Goal: Check status: Check status

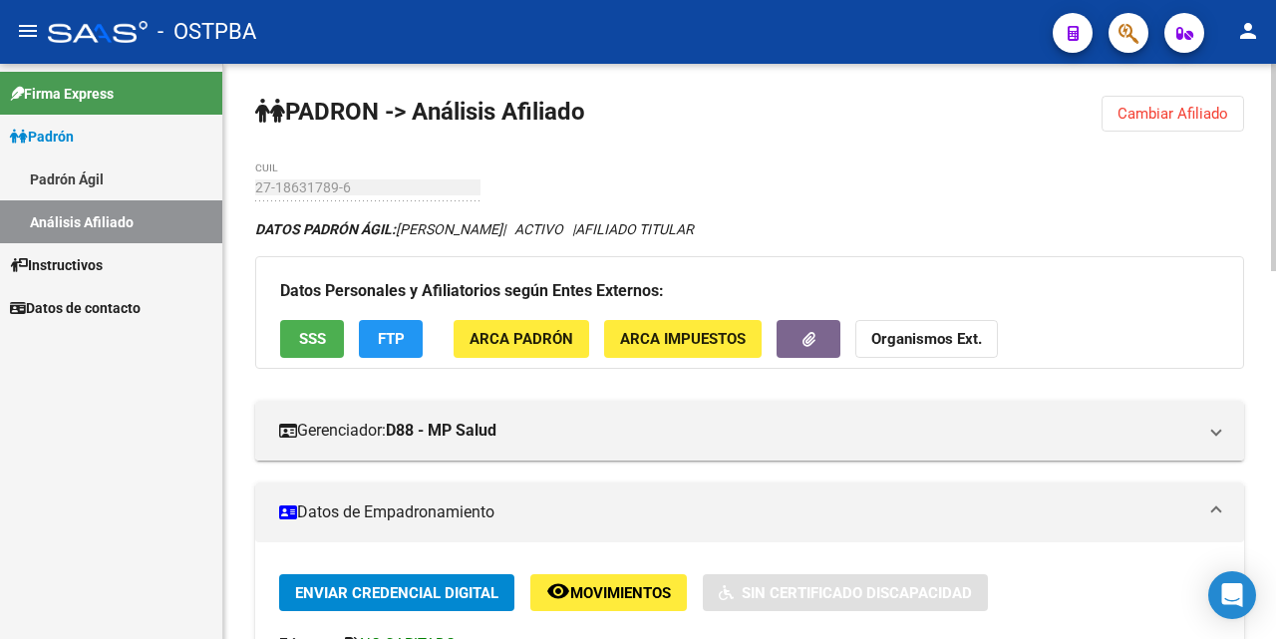
drag, startPoint x: 1136, startPoint y: 115, endPoint x: 1108, endPoint y: 144, distance: 40.2
click at [1136, 116] on span "Cambiar Afiliado" at bounding box center [1173, 114] width 111 height 18
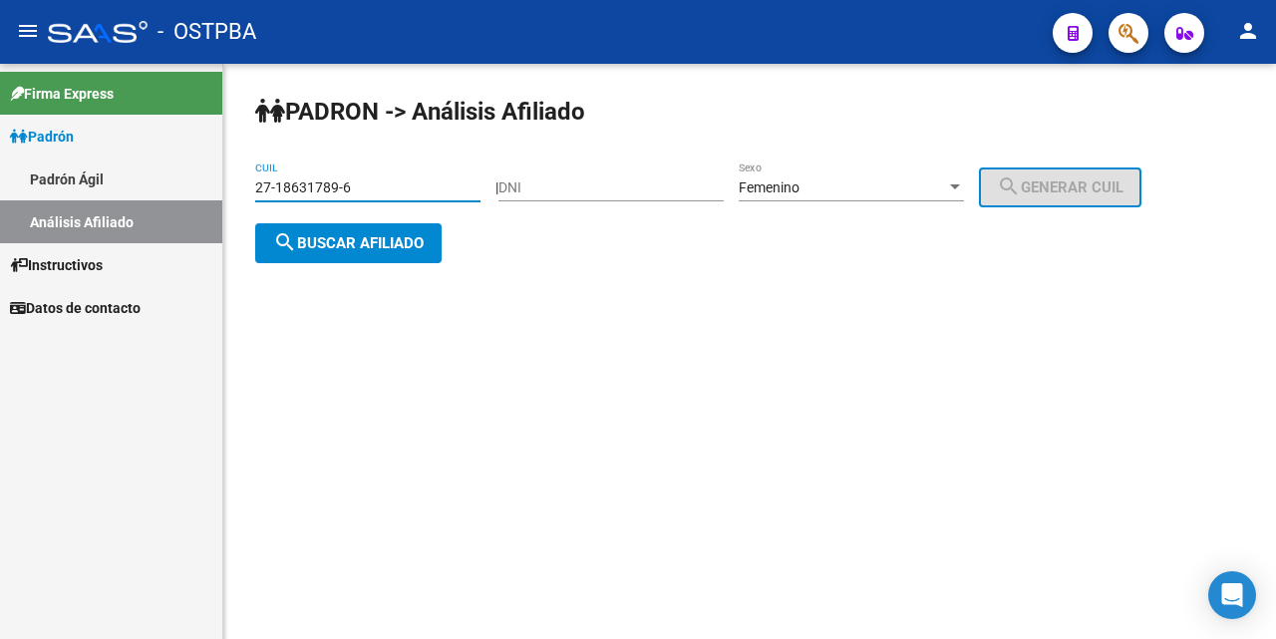
click at [391, 184] on input "27-18631789-6" at bounding box center [367, 187] width 225 height 17
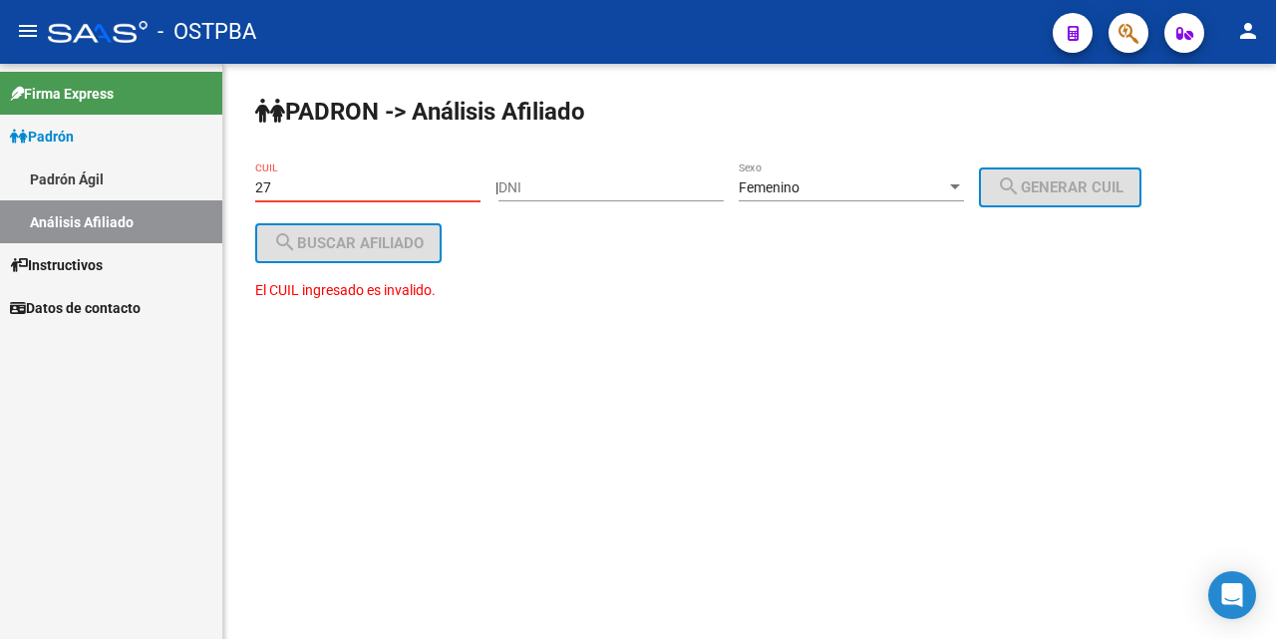
type input "2"
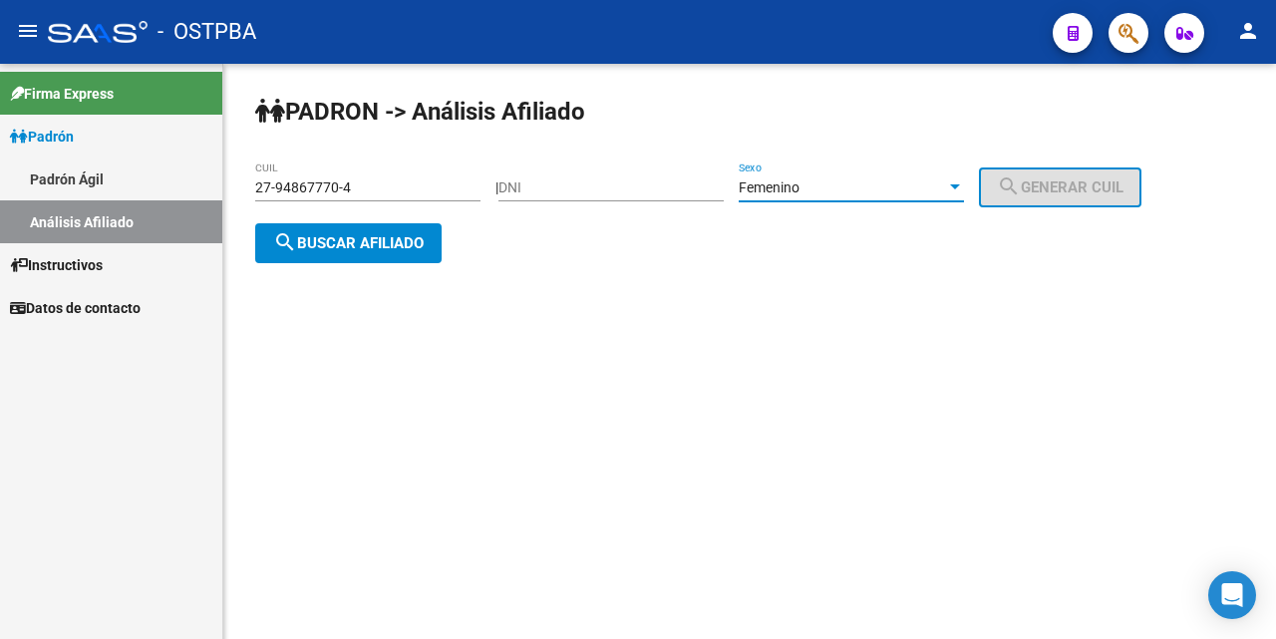
click at [960, 185] on div at bounding box center [955, 186] width 10 height 5
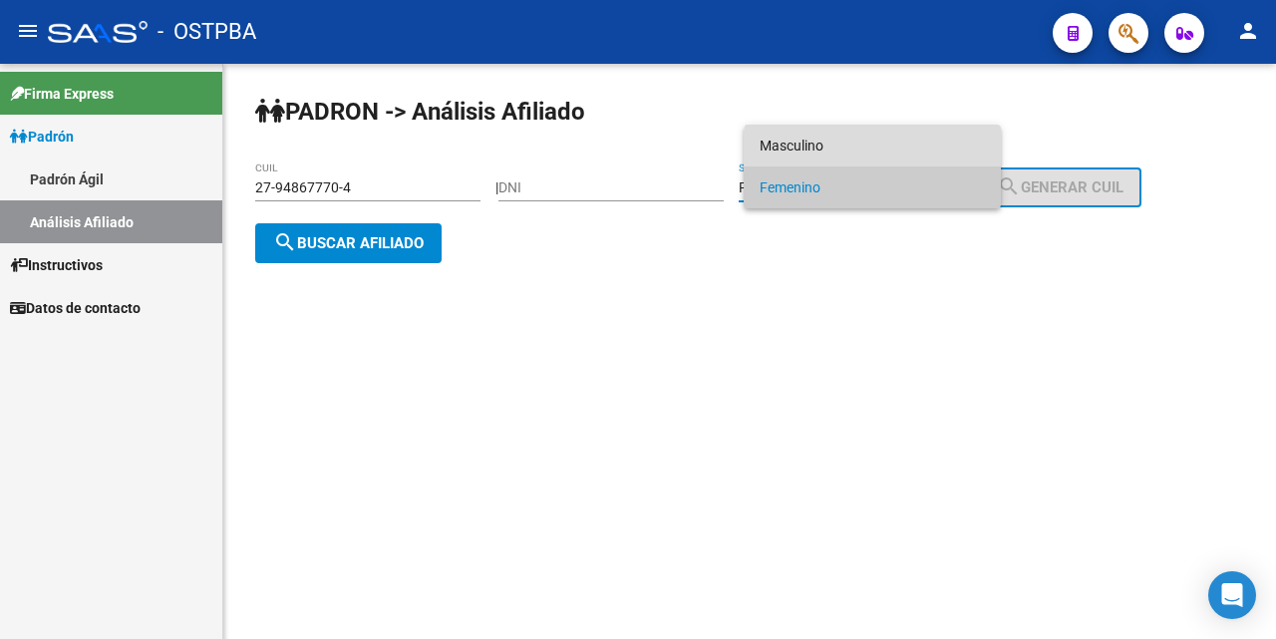
drag, startPoint x: 911, startPoint y: 149, endPoint x: 863, endPoint y: 145, distance: 49.0
click at [907, 149] on span "Masculino" at bounding box center [872, 146] width 225 height 42
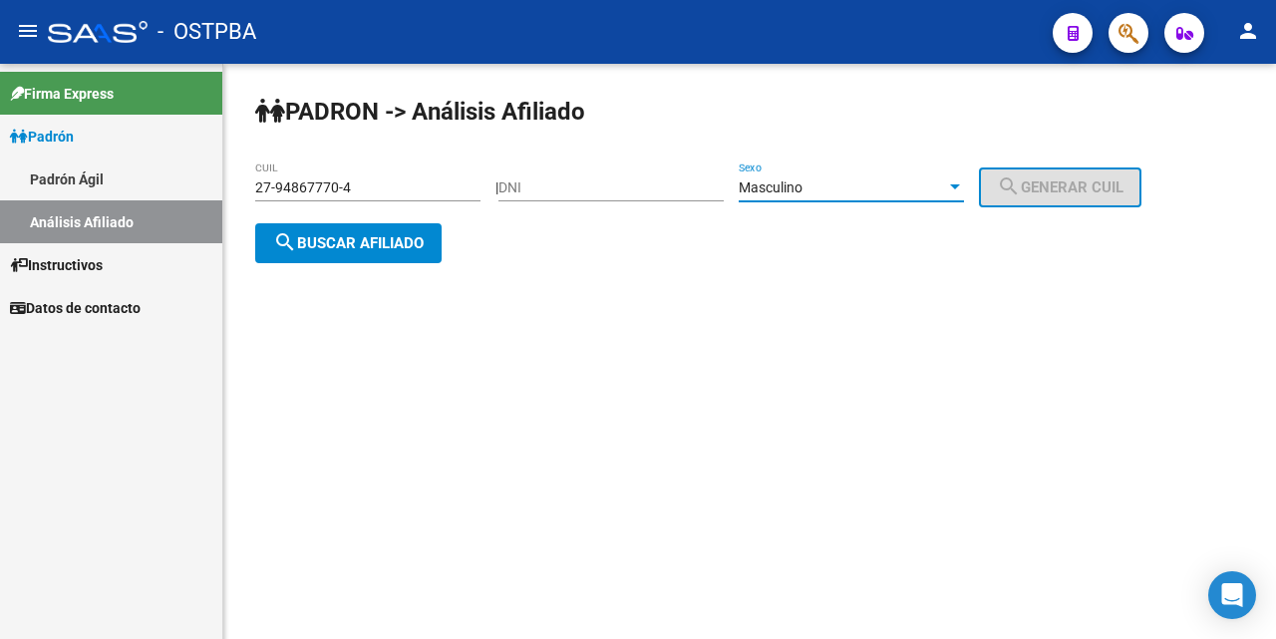
click at [960, 186] on div at bounding box center [955, 186] width 10 height 5
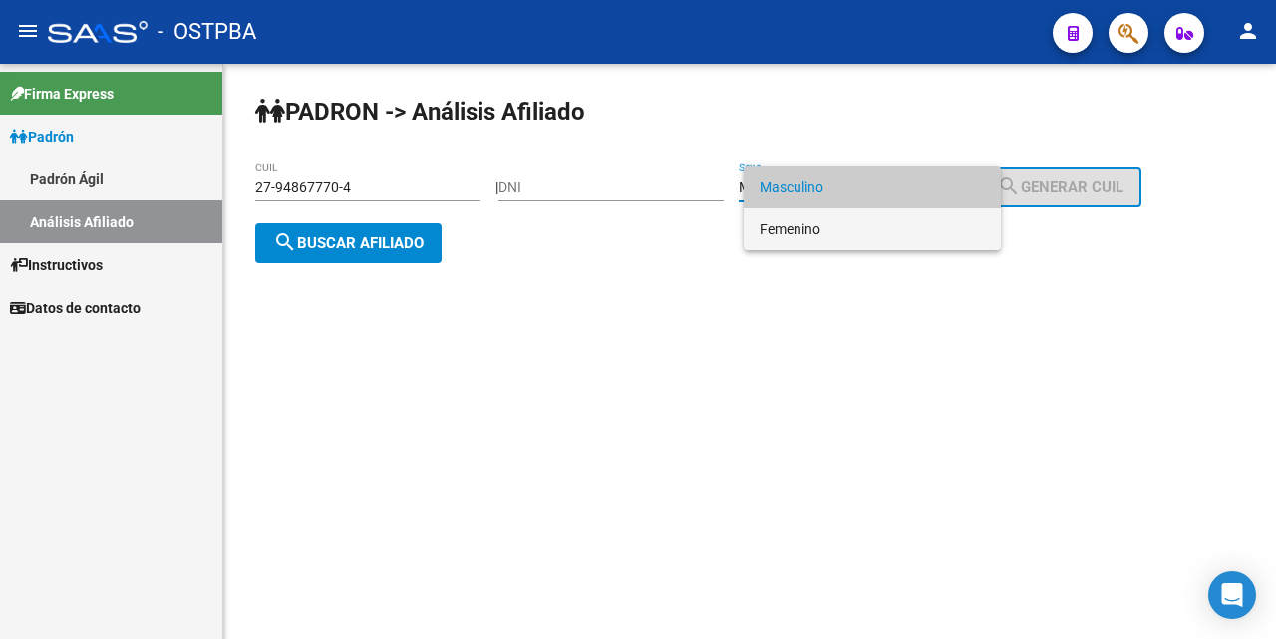
click at [832, 231] on span "Femenino" at bounding box center [872, 229] width 225 height 42
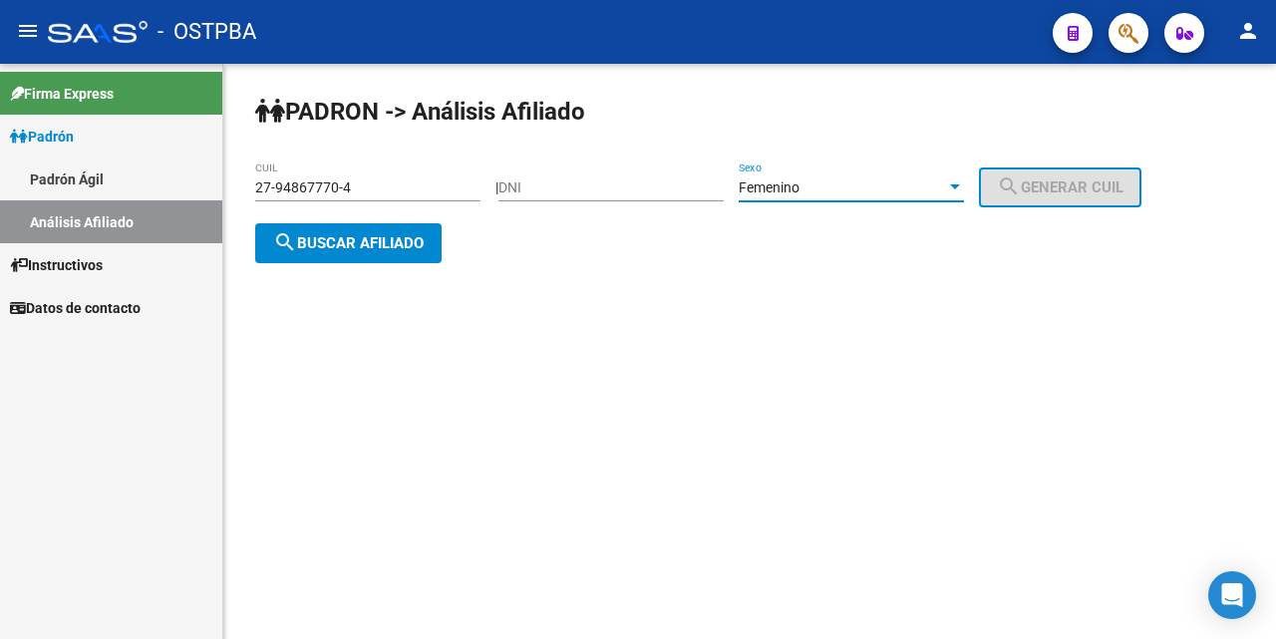
click at [362, 243] on span "search Buscar afiliado" at bounding box center [348, 243] width 151 height 18
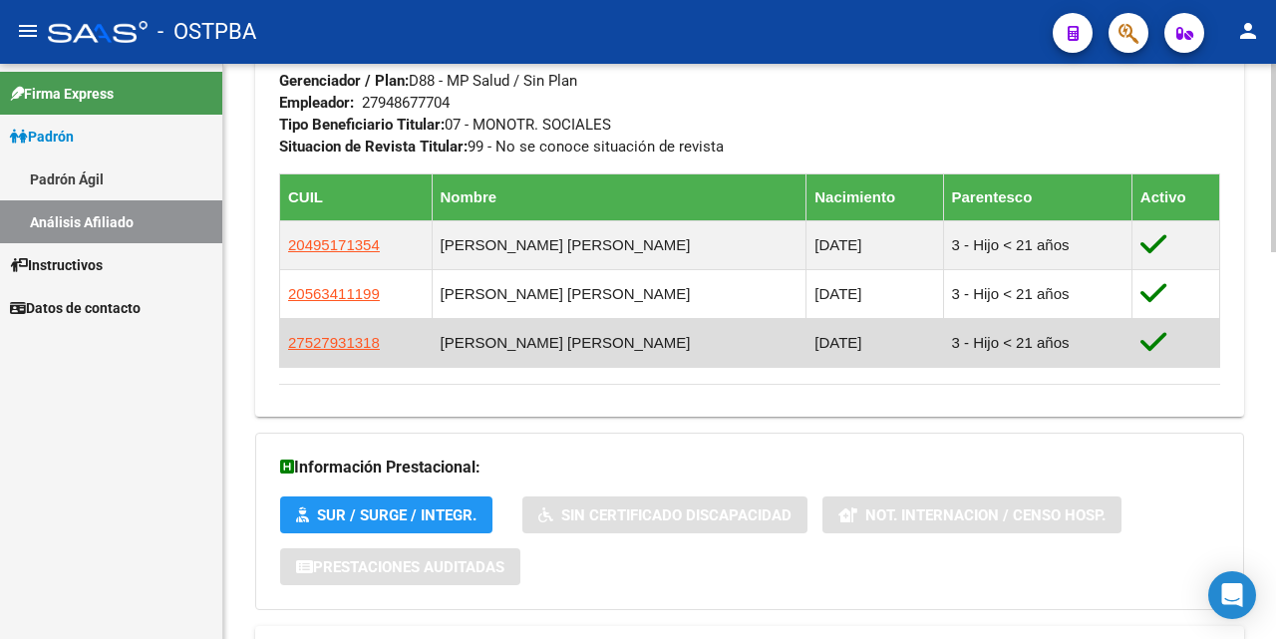
scroll to position [1179, 0]
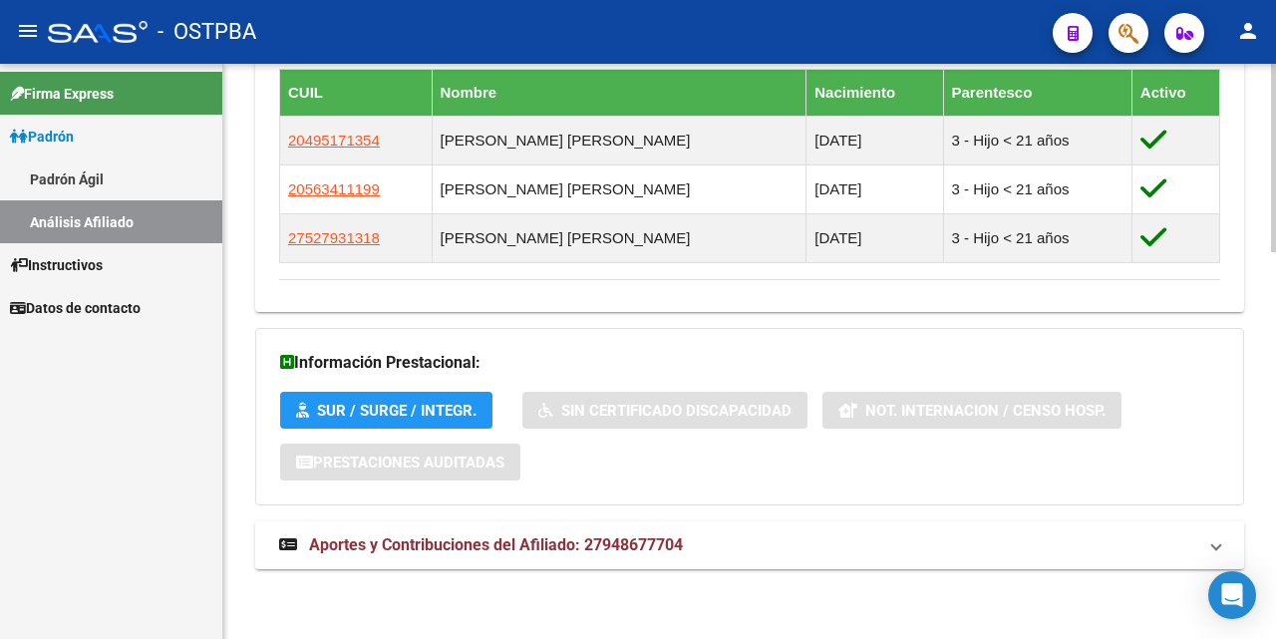
click at [426, 544] on span "Aportes y Contribuciones del Afiliado: 27948677704" at bounding box center [496, 544] width 374 height 19
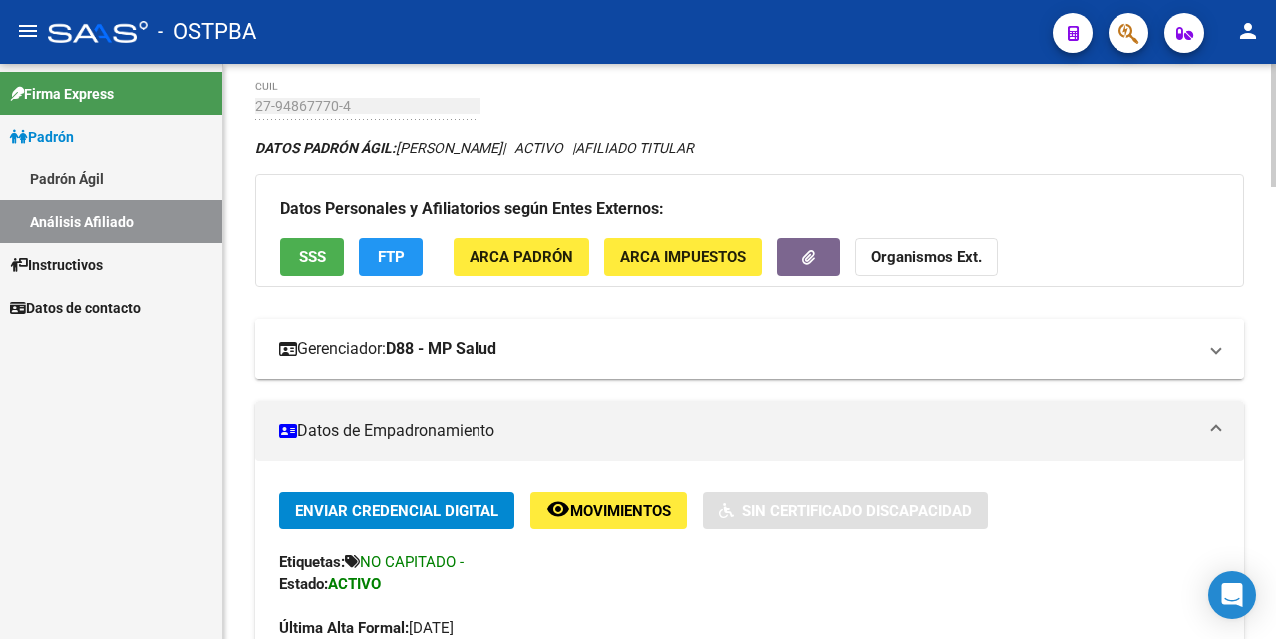
scroll to position [0, 0]
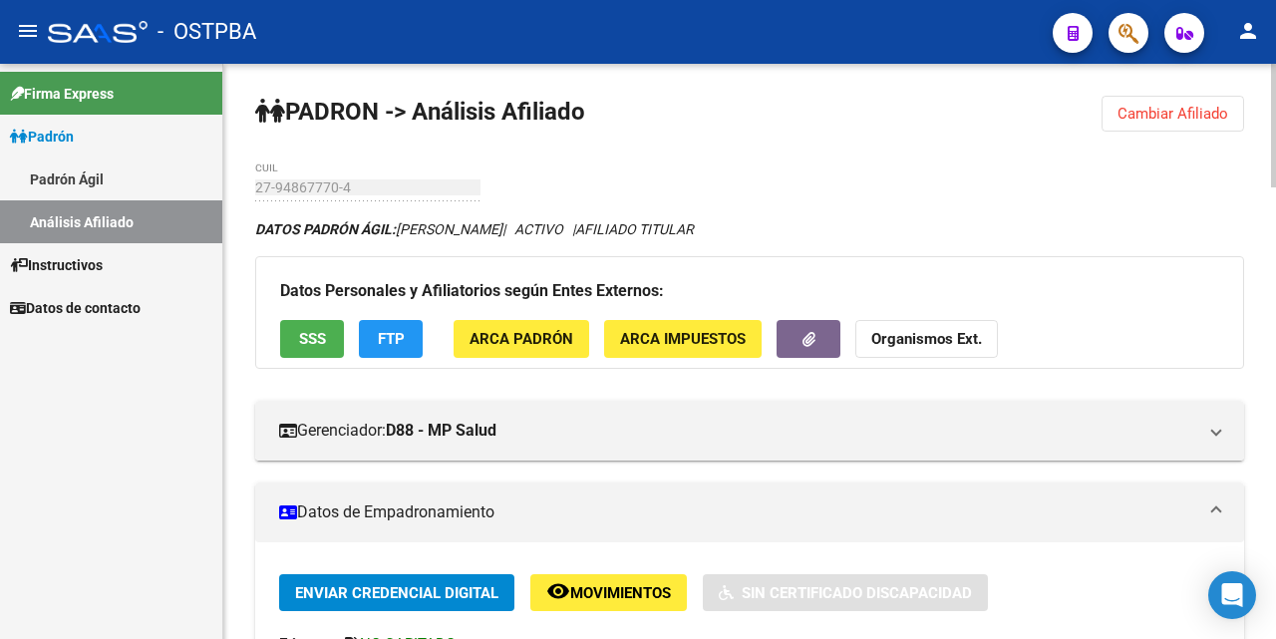
drag, startPoint x: 1142, startPoint y: 115, endPoint x: 1051, endPoint y: 136, distance: 93.1
click at [1140, 115] on span "Cambiar Afiliado" at bounding box center [1173, 114] width 111 height 18
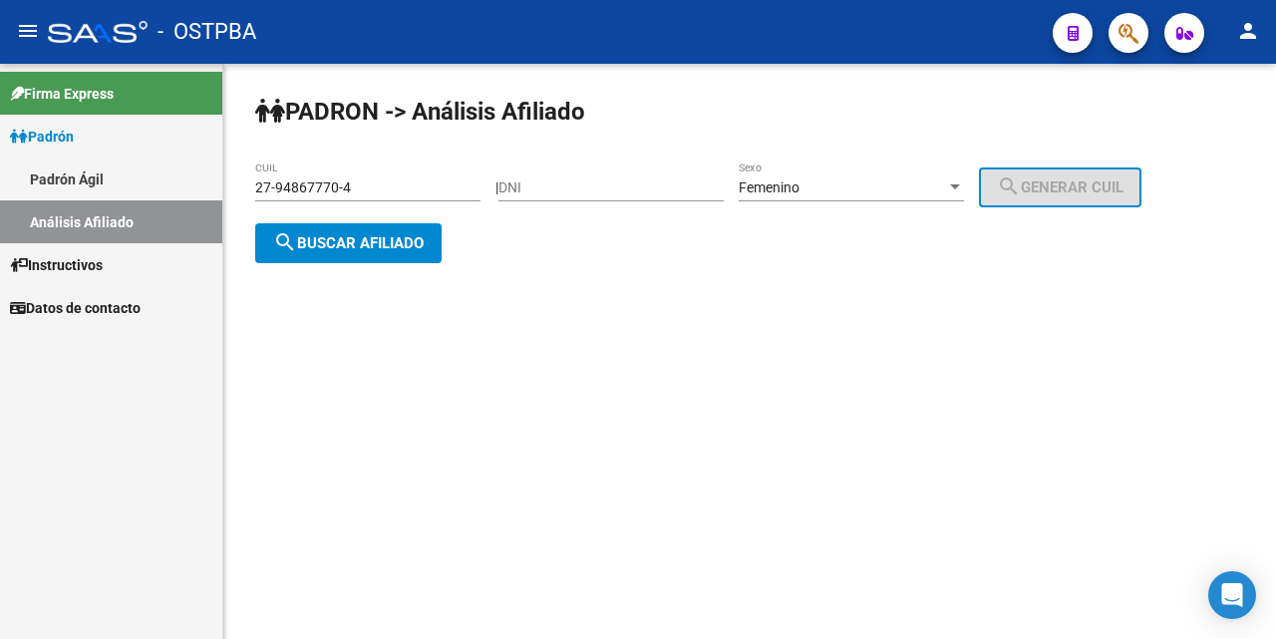
click at [406, 184] on input "27-94867770-4" at bounding box center [367, 187] width 225 height 17
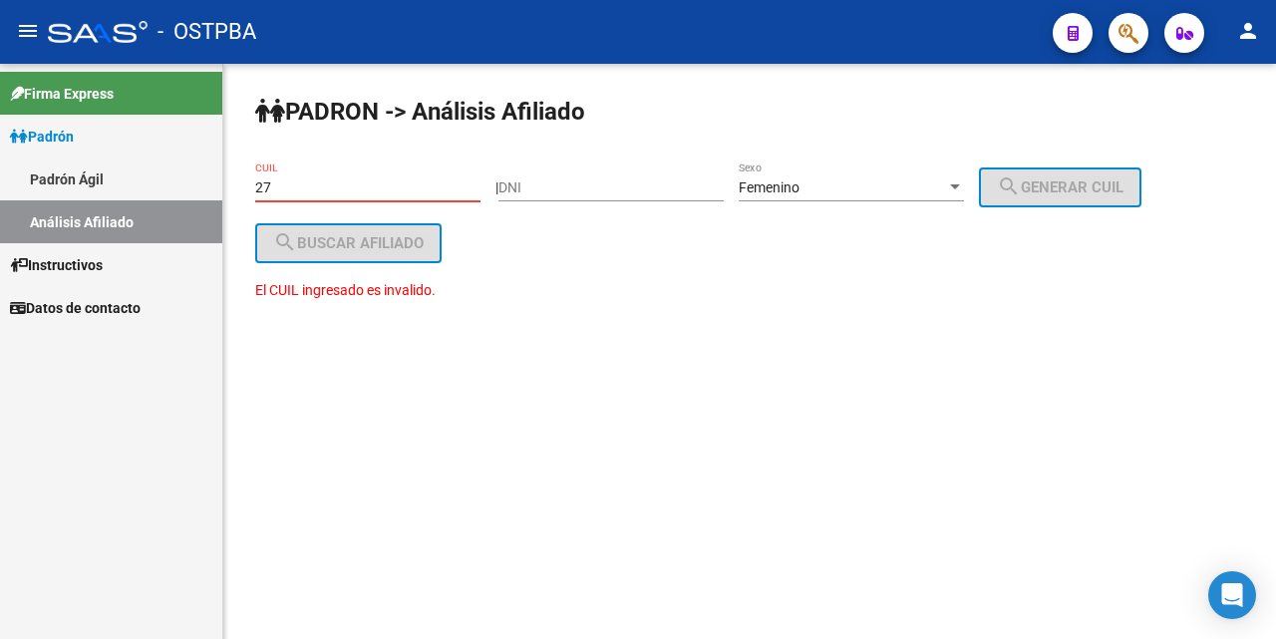
type input "2"
drag, startPoint x: 529, startPoint y: 187, endPoint x: 586, endPoint y: 182, distance: 58.1
click at [561, 181] on input "DNI" at bounding box center [611, 187] width 225 height 17
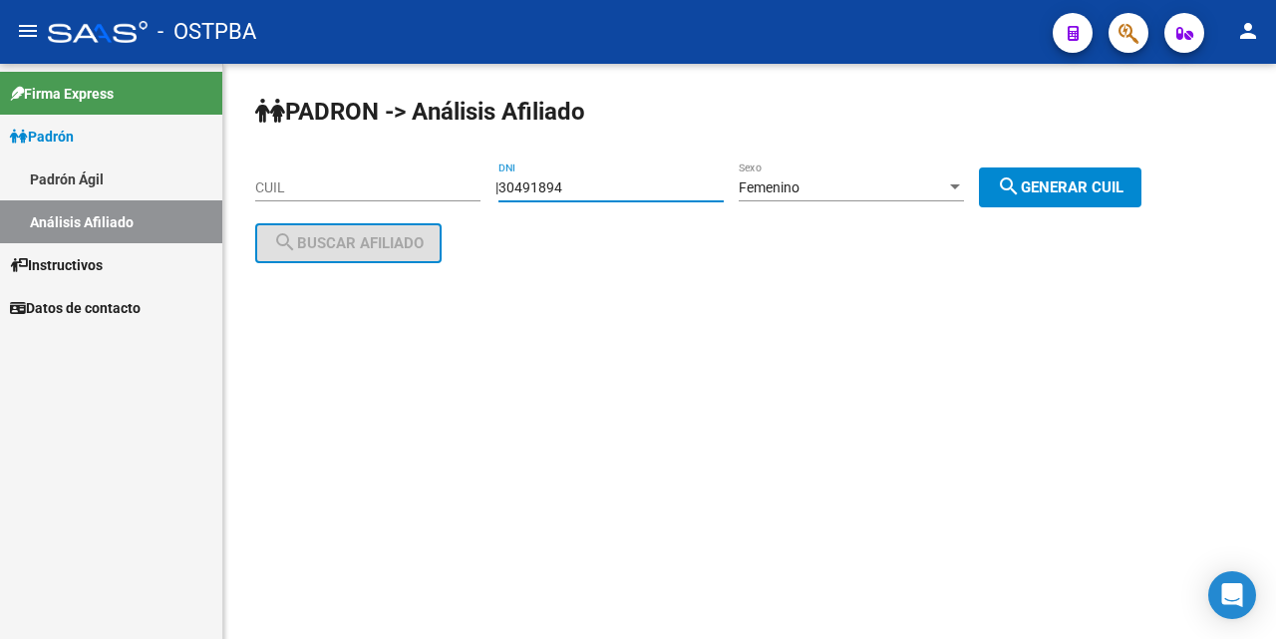
type input "30491894"
click at [964, 182] on div at bounding box center [955, 187] width 18 height 16
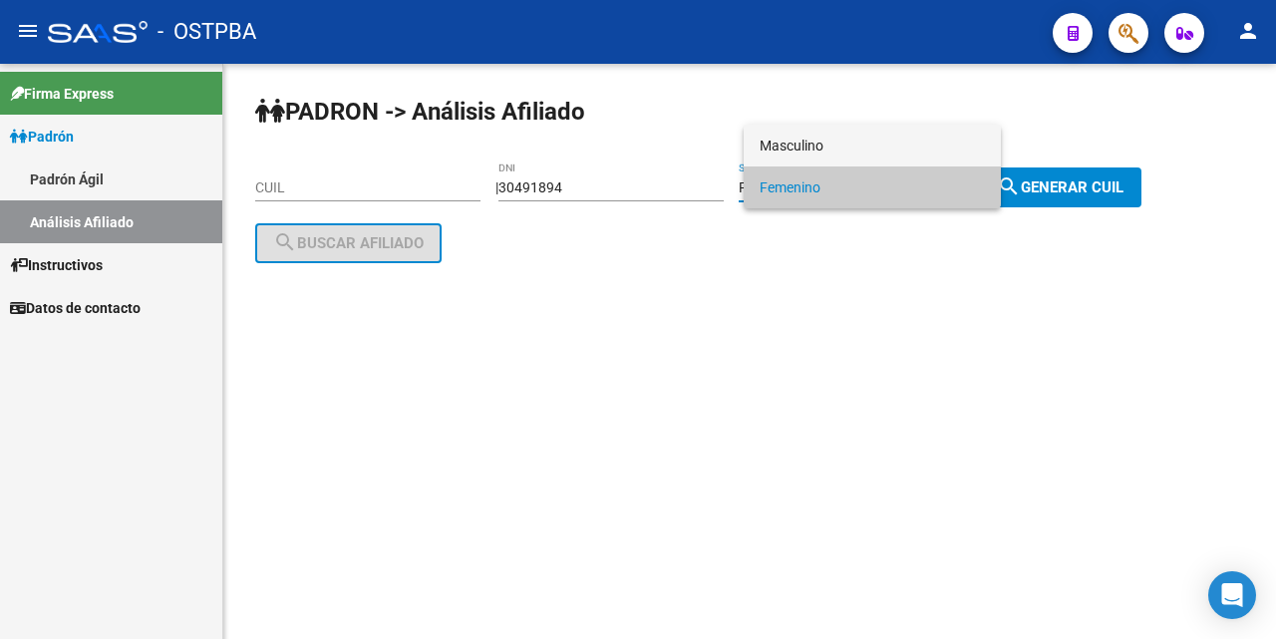
click at [875, 147] on span "Masculino" at bounding box center [872, 146] width 225 height 42
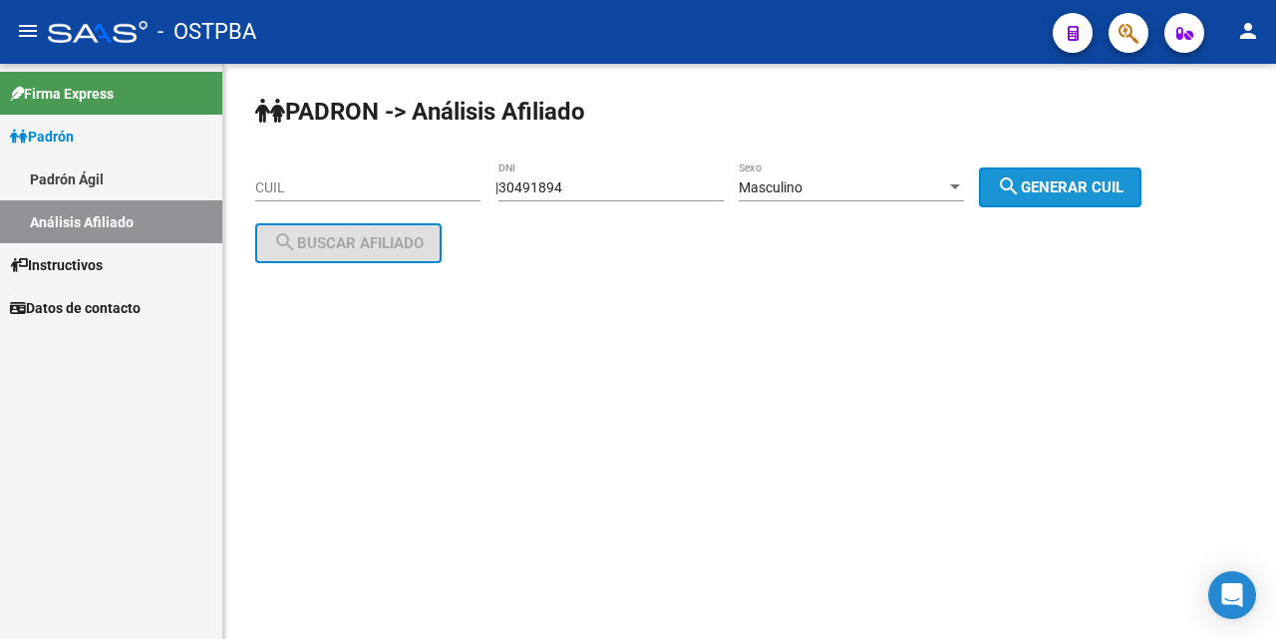
click at [1021, 183] on mat-icon "search" at bounding box center [1009, 187] width 24 height 24
type input "20-30491894-3"
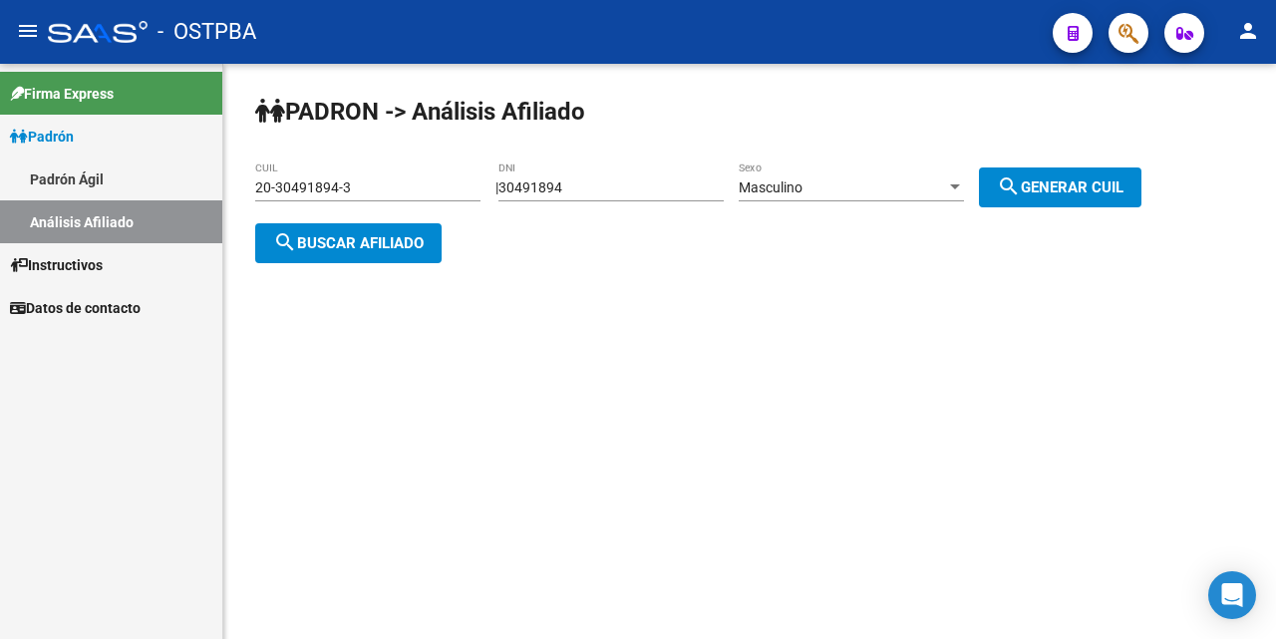
click at [354, 242] on span "search Buscar afiliado" at bounding box center [348, 243] width 151 height 18
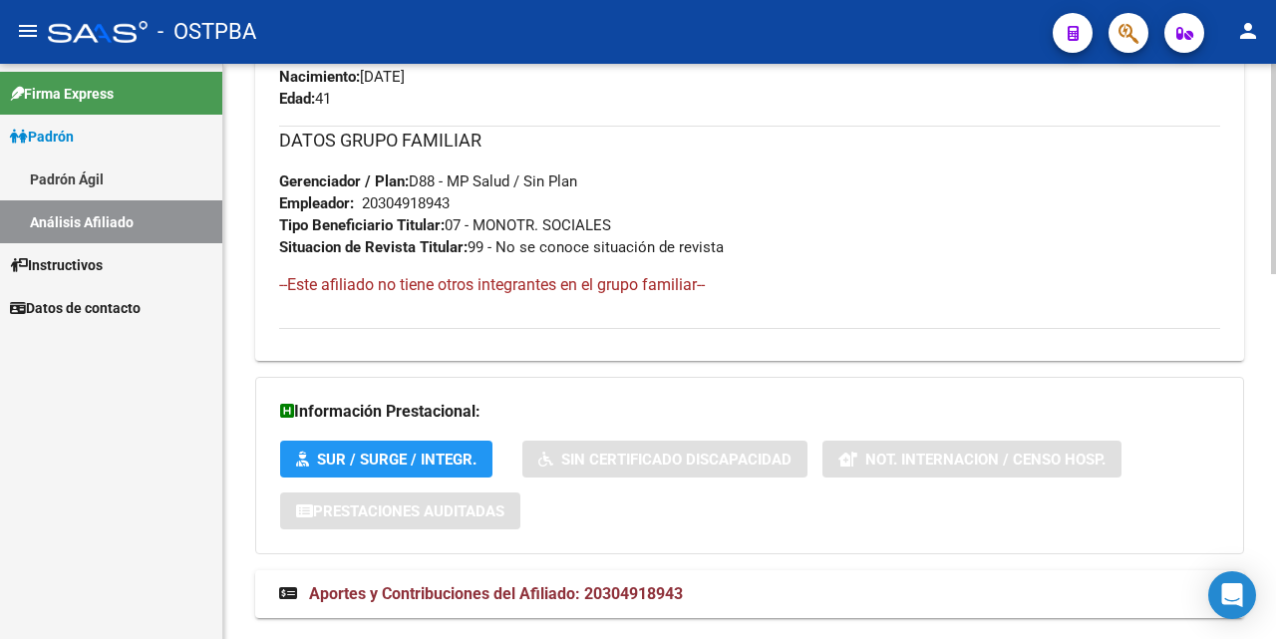
scroll to position [1000, 0]
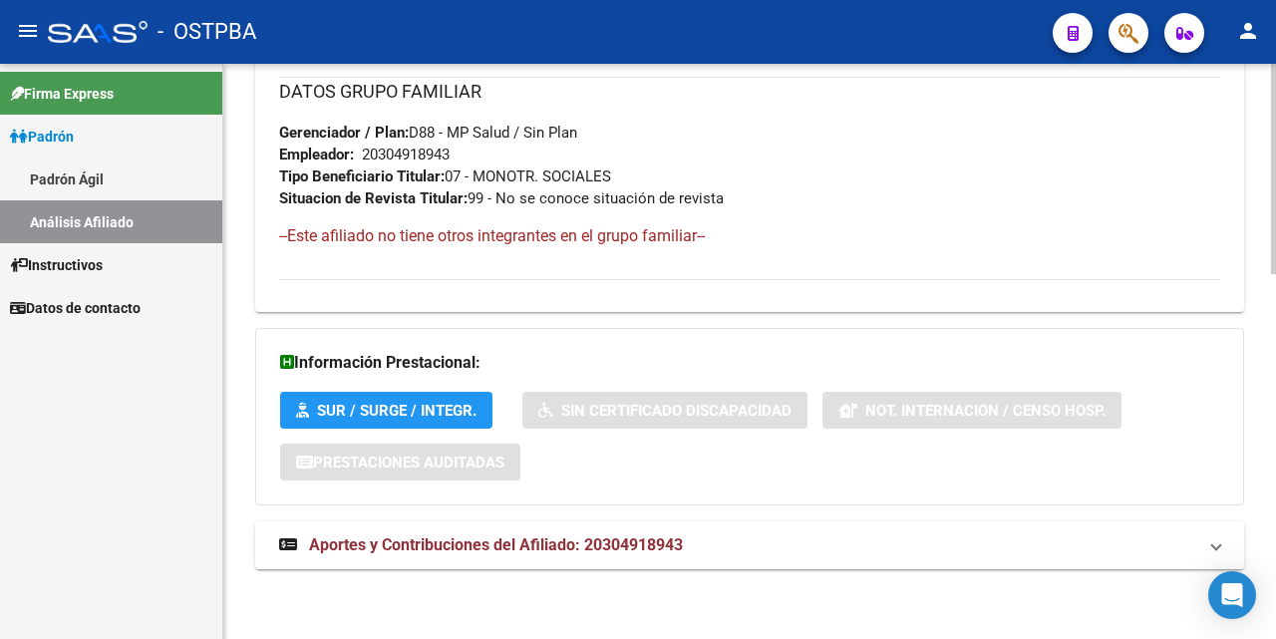
click at [533, 553] on span "Aportes y Contribuciones del Afiliado: 20304918943" at bounding box center [496, 544] width 374 height 19
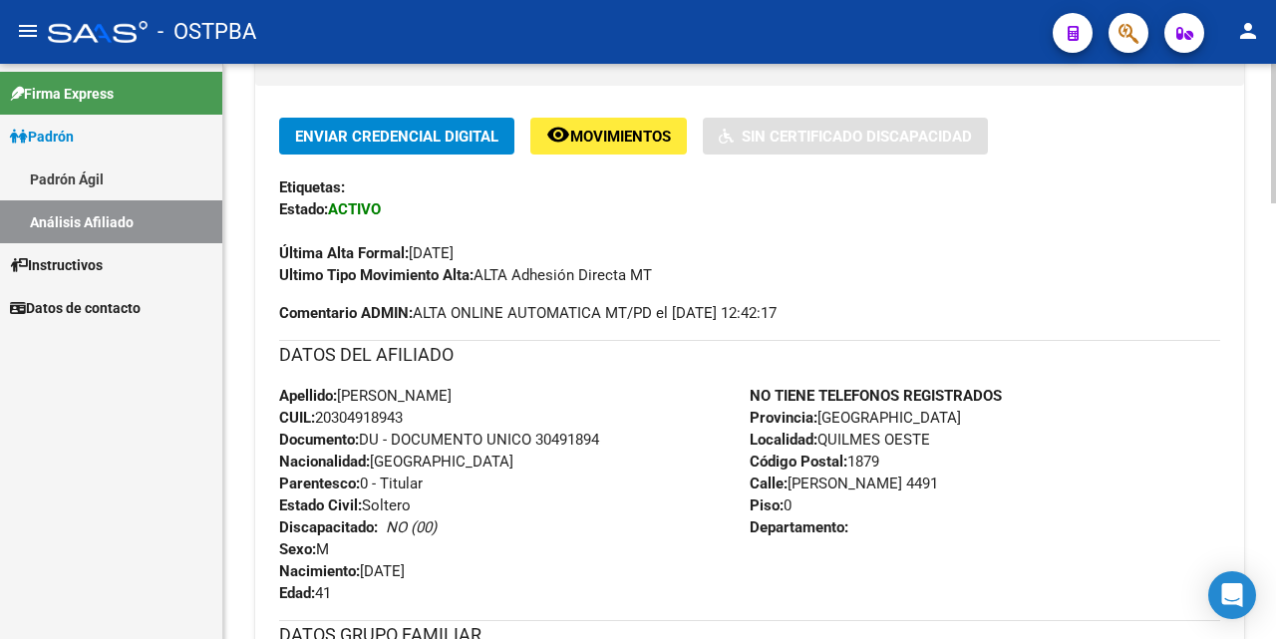
scroll to position [499, 0]
